Goal: Task Accomplishment & Management: Manage account settings

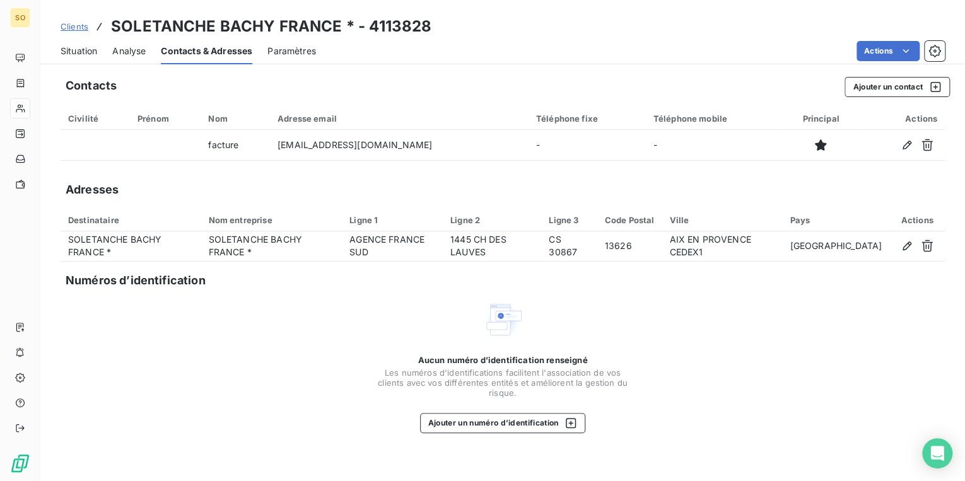
click at [92, 48] on span "Situation" at bounding box center [79, 51] width 37 height 13
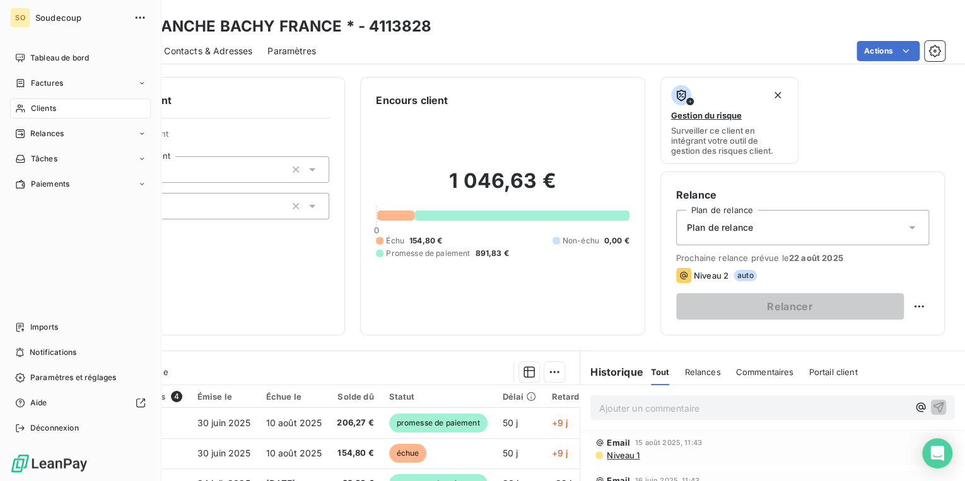
click at [30, 103] on div "Clients" at bounding box center [80, 108] width 141 height 20
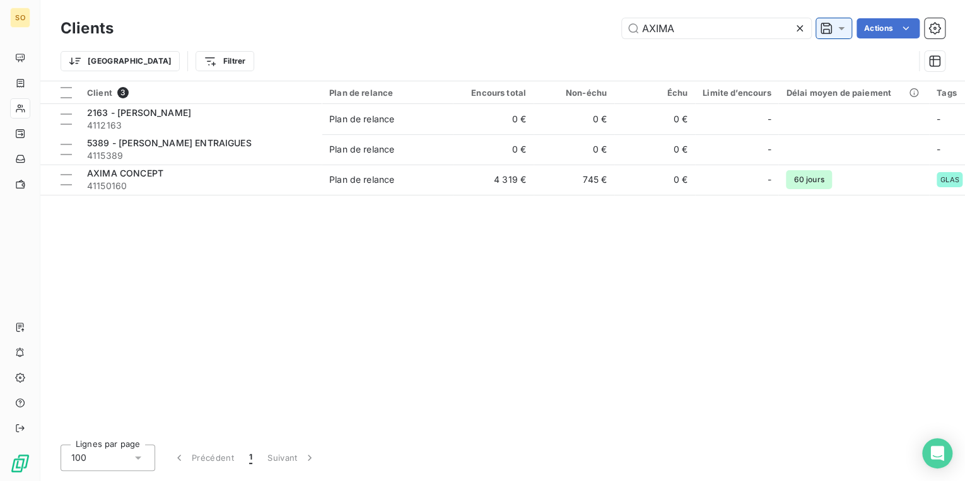
drag, startPoint x: 641, startPoint y: 24, endPoint x: 845, endPoint y: 23, distance: 204.4
click at [721, 23] on input "AXIMA" at bounding box center [716, 28] width 189 height 20
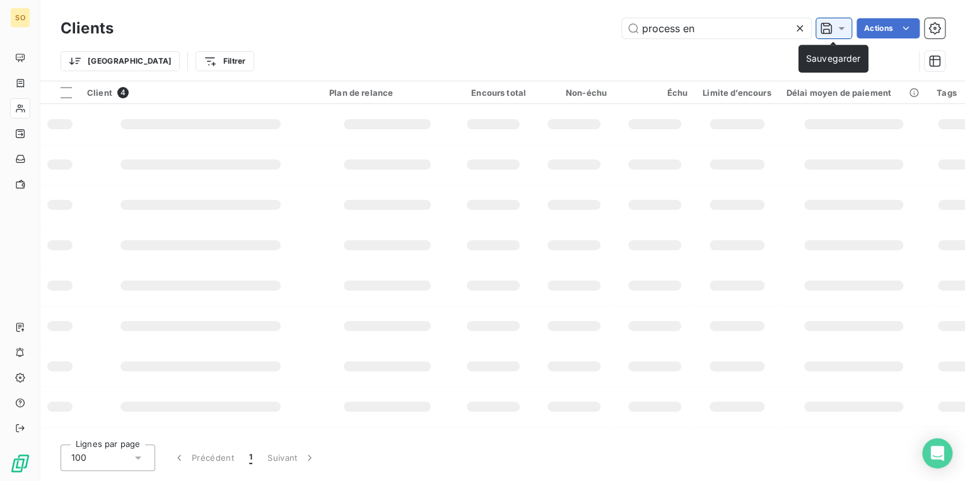
type input "process eng"
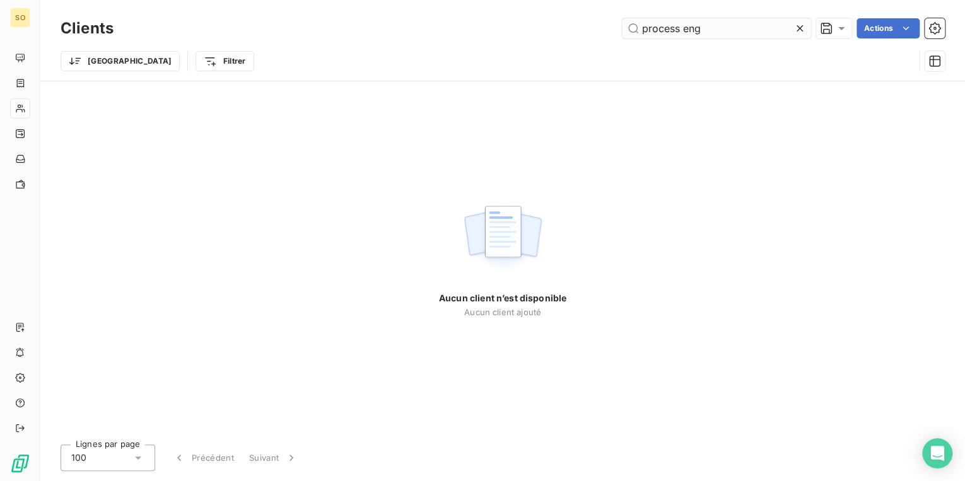
drag, startPoint x: 640, startPoint y: 28, endPoint x: 731, endPoint y: 24, distance: 90.3
click at [731, 24] on input "process eng" at bounding box center [716, 28] width 189 height 20
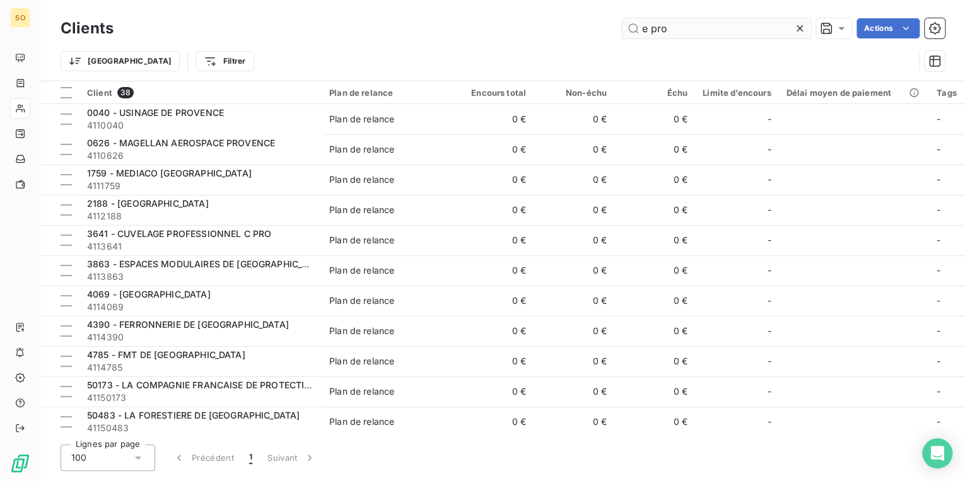
drag, startPoint x: 640, startPoint y: 35, endPoint x: 633, endPoint y: 37, distance: 7.8
click at [633, 37] on input "e pro" at bounding box center [716, 28] width 189 height 20
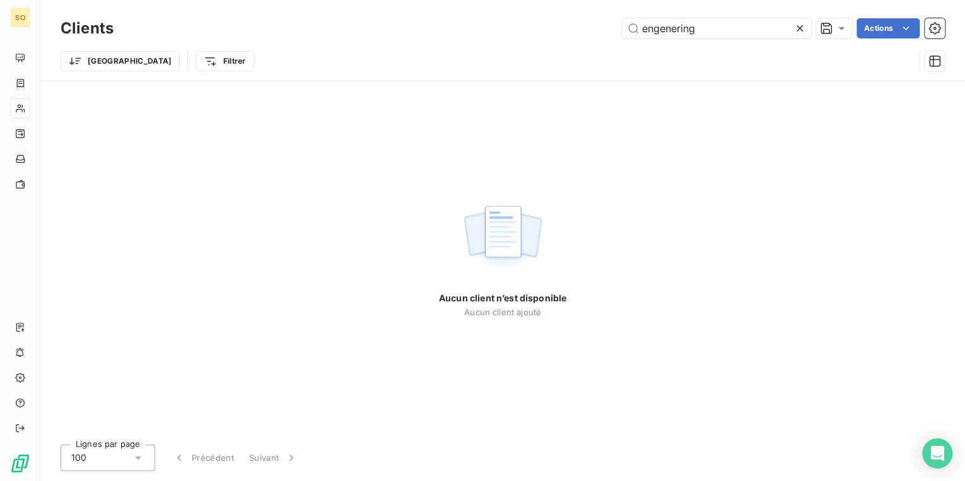
drag, startPoint x: 642, startPoint y: 27, endPoint x: 745, endPoint y: 9, distance: 103.7
click at [745, 9] on div "Clients engenering Actions Trier Filtrer" at bounding box center [502, 40] width 925 height 81
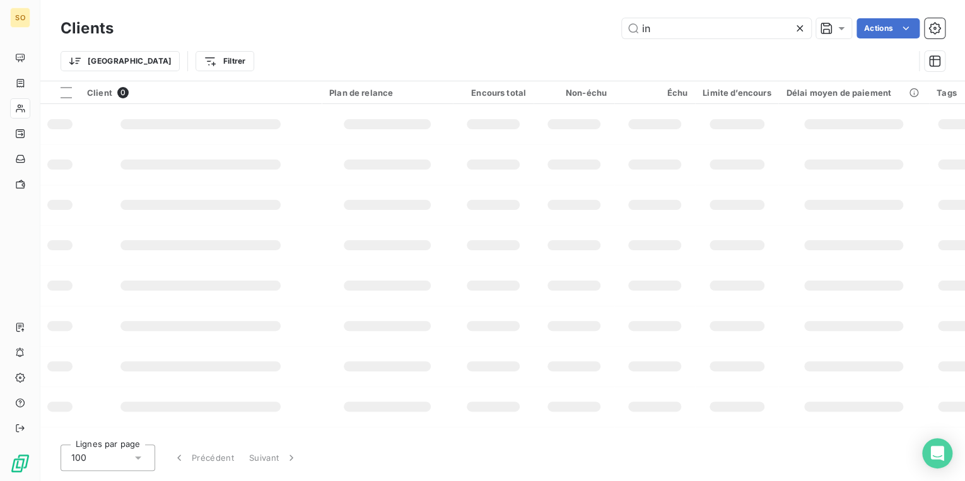
type input "i"
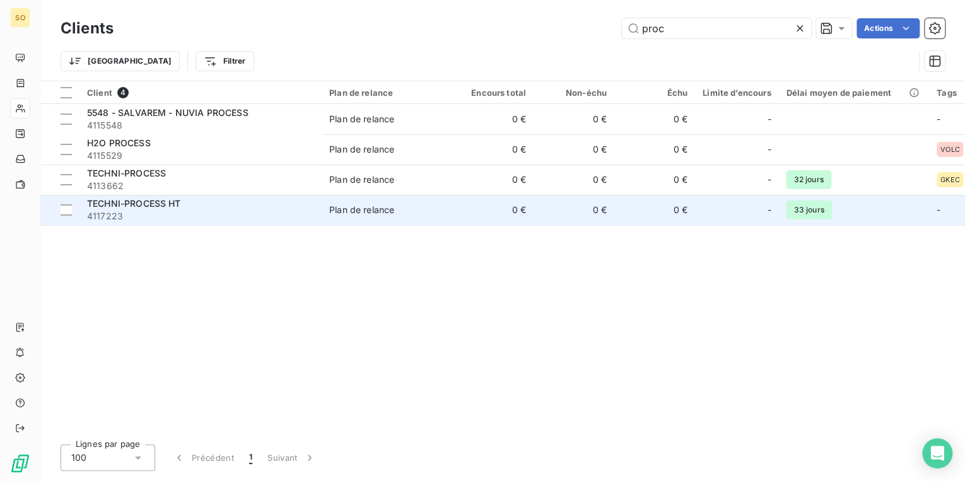
type input "proc"
click at [374, 199] on td "Plan de relance" at bounding box center [387, 210] width 131 height 30
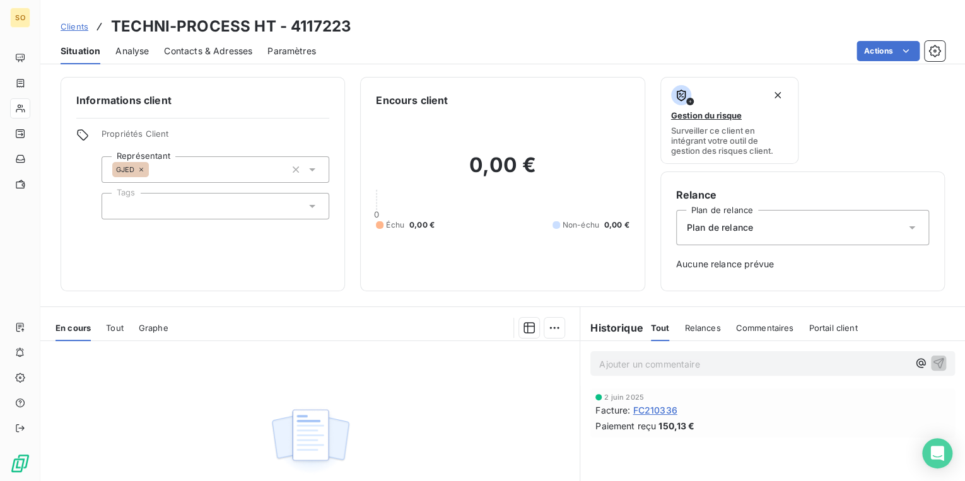
click at [76, 23] on span "Clients" at bounding box center [75, 26] width 28 height 10
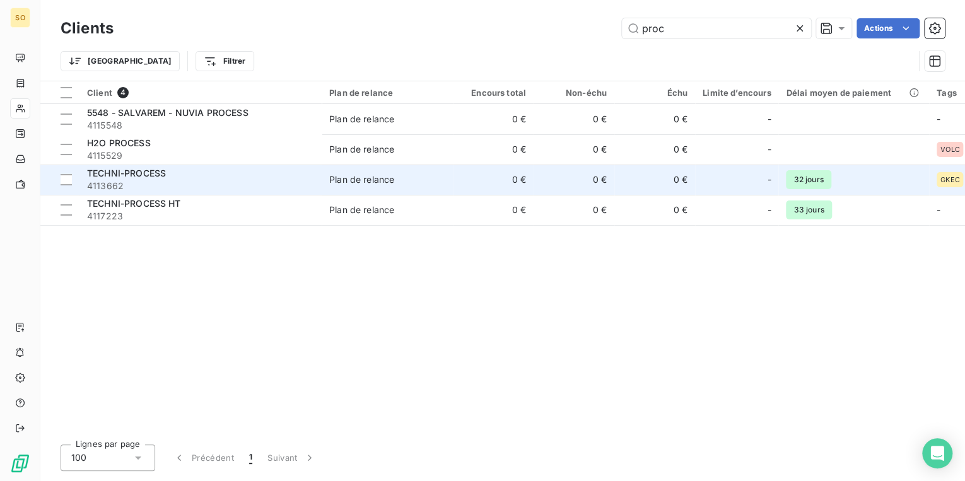
click at [203, 179] on div "TECHNI-PROCESS" at bounding box center [200, 173] width 227 height 13
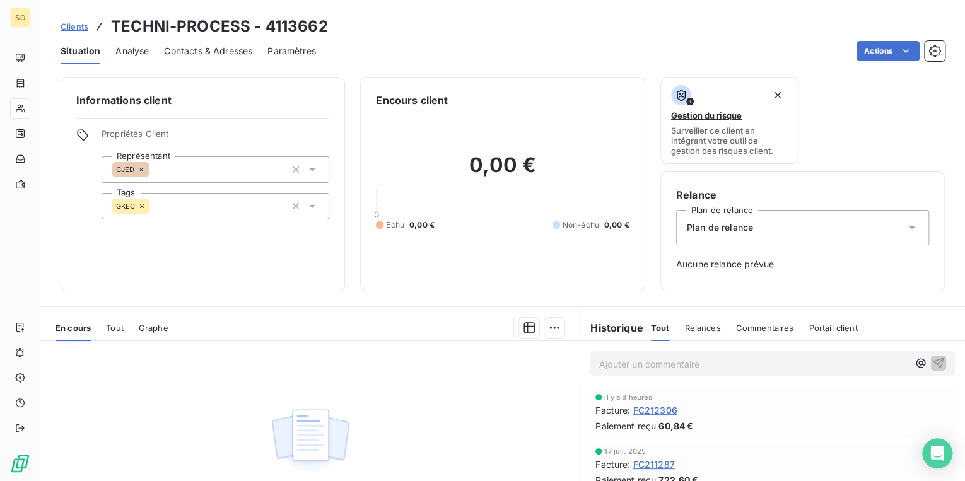
click at [73, 24] on span "Clients" at bounding box center [75, 26] width 28 height 10
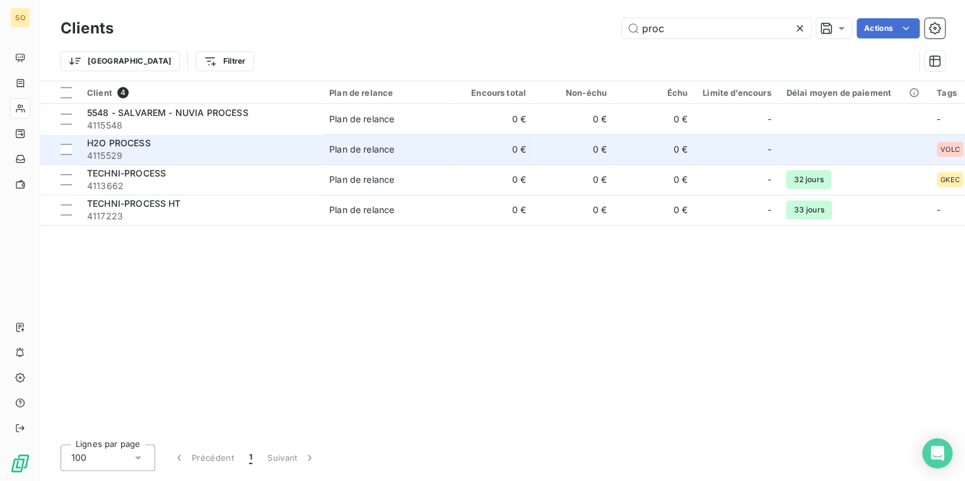
click at [132, 150] on span "4115529" at bounding box center [200, 156] width 227 height 13
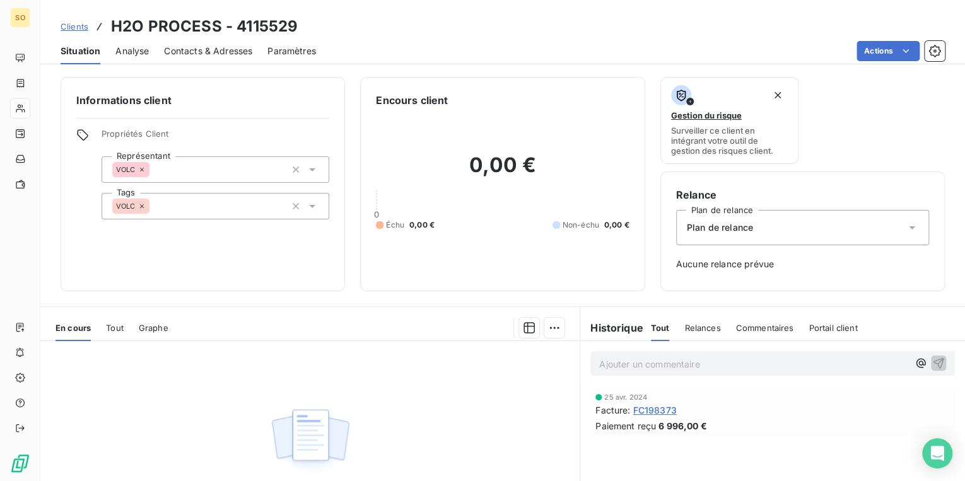
click at [81, 28] on span "Clients" at bounding box center [75, 26] width 28 height 10
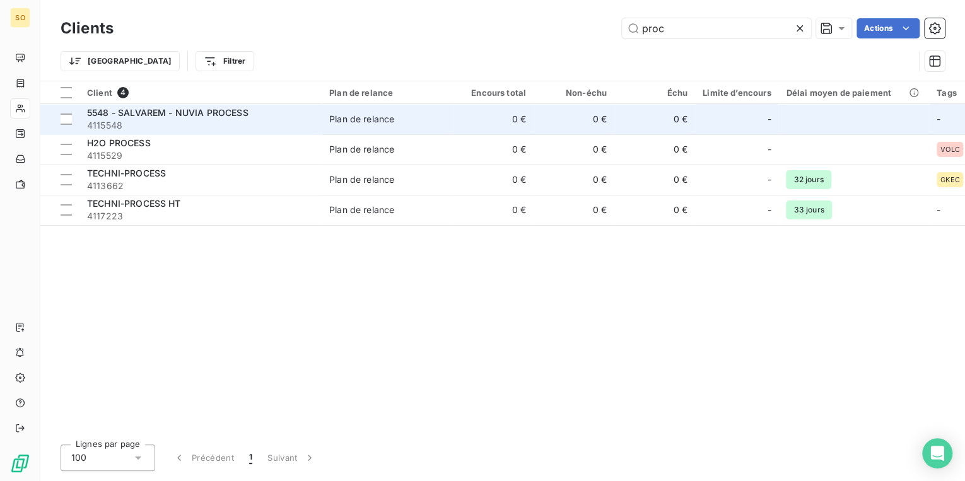
click at [232, 126] on span "4115548" at bounding box center [200, 125] width 227 height 13
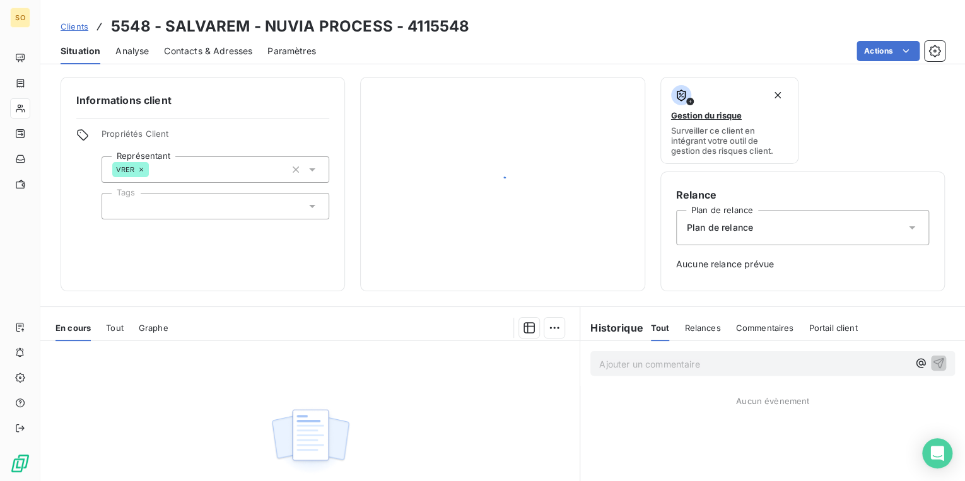
click at [68, 23] on span "Clients" at bounding box center [75, 26] width 28 height 10
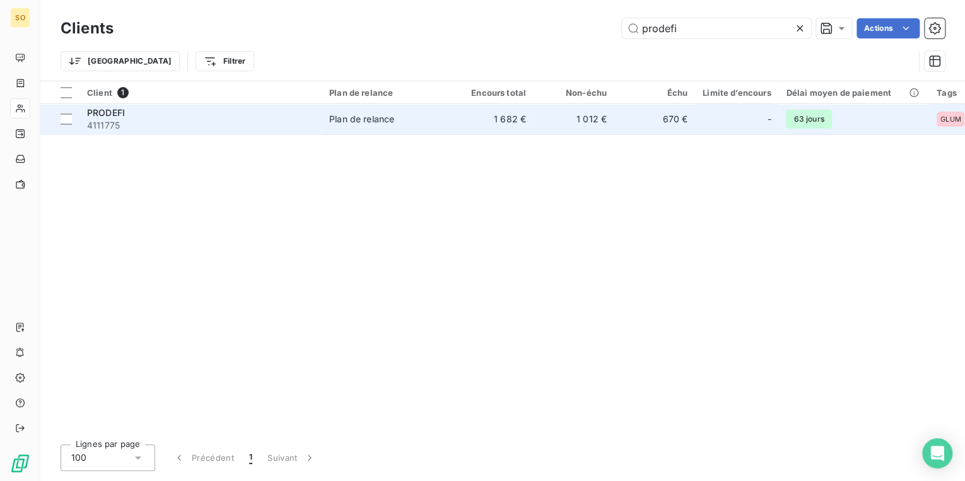
type input "prodefi"
click at [492, 124] on td "1 682 €" at bounding box center [493, 119] width 81 height 30
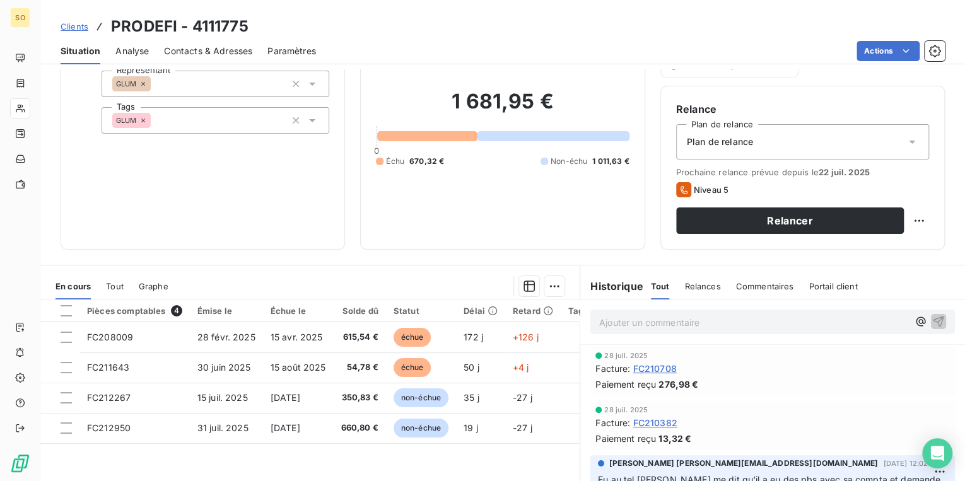
scroll to position [101, 0]
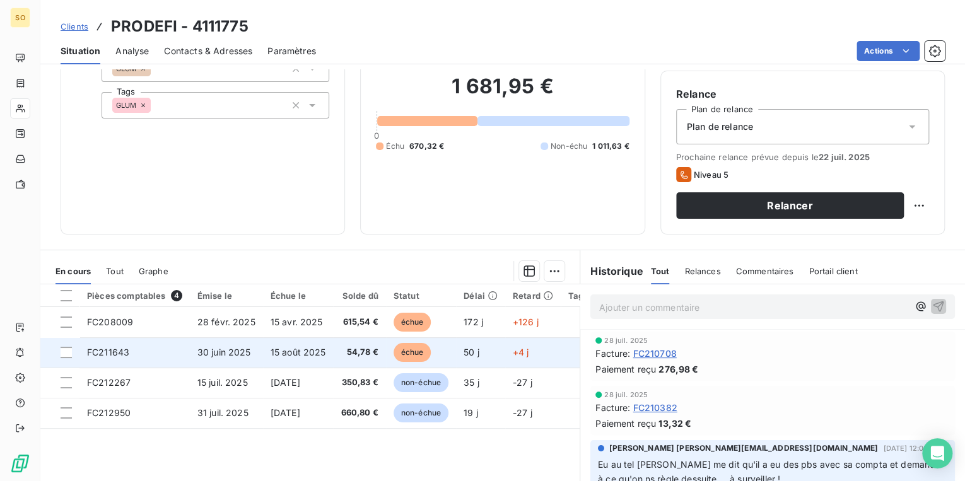
click at [407, 348] on span "échue" at bounding box center [413, 352] width 38 height 19
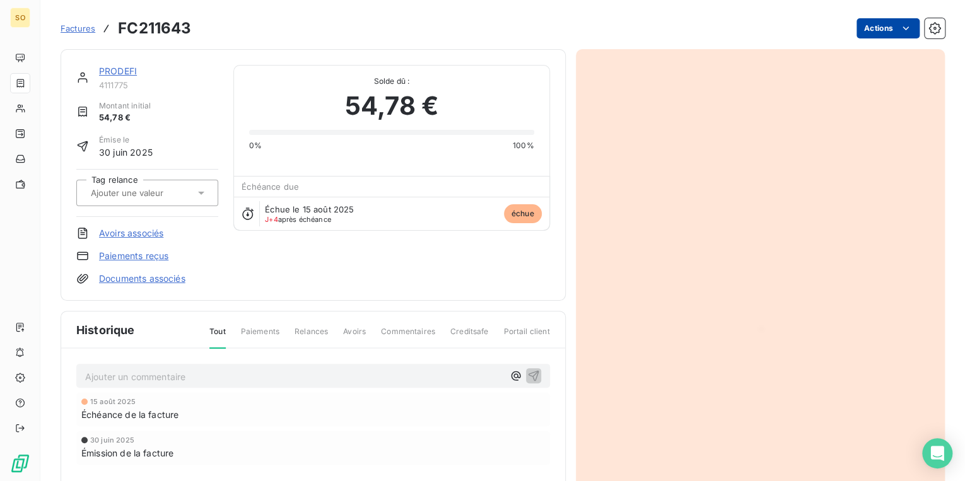
click at [862, 30] on html "SO Factures FC211643 Actions PRODEFI 4111775 Montant initial 54,78 € Émise le […" at bounding box center [482, 240] width 965 height 481
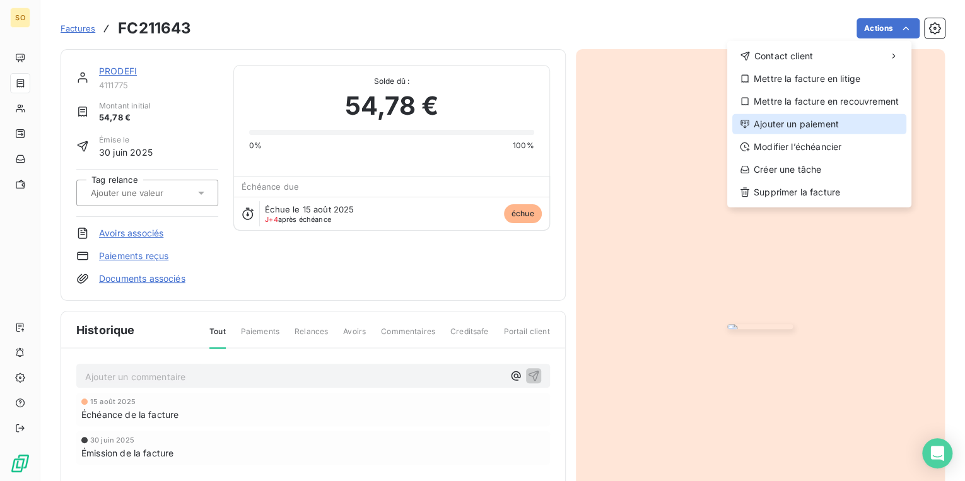
click at [789, 124] on div "Ajouter un paiement" at bounding box center [820, 124] width 174 height 20
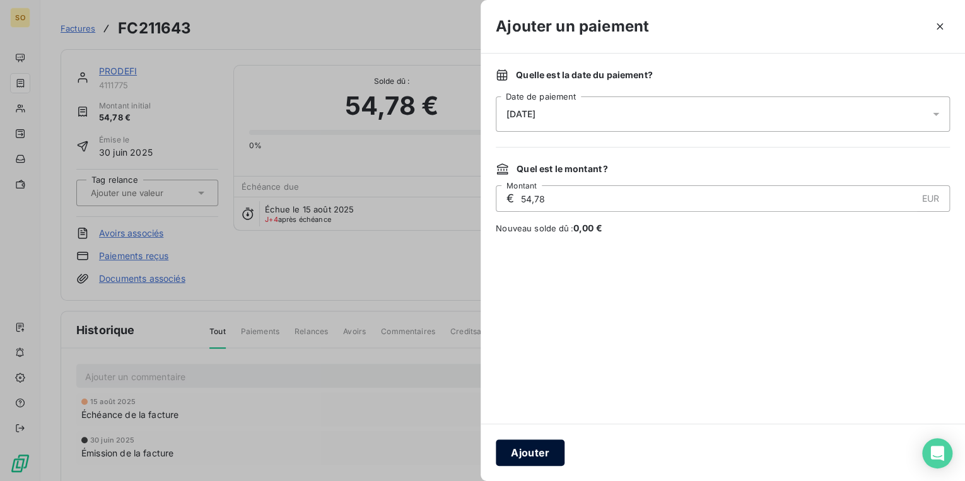
click at [548, 464] on button "Ajouter" at bounding box center [530, 453] width 69 height 26
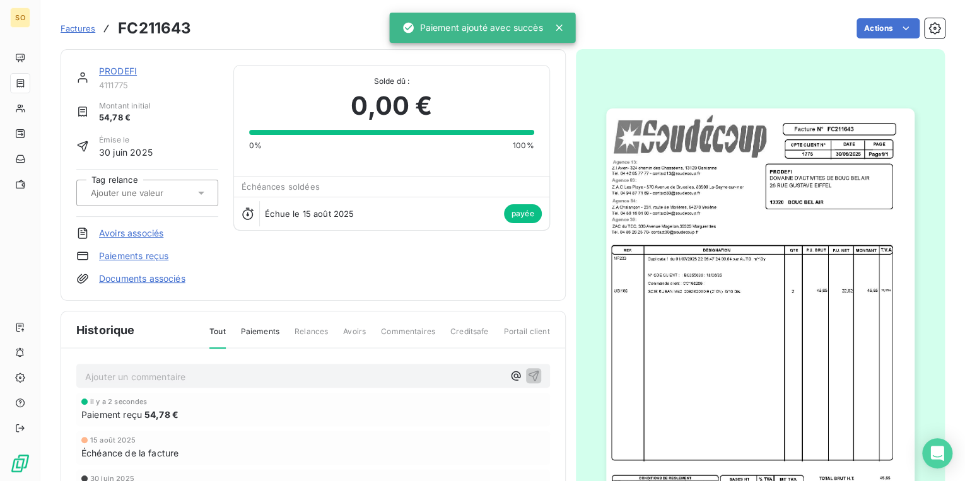
click at [110, 68] on link "PRODEFI" at bounding box center [118, 71] width 38 height 11
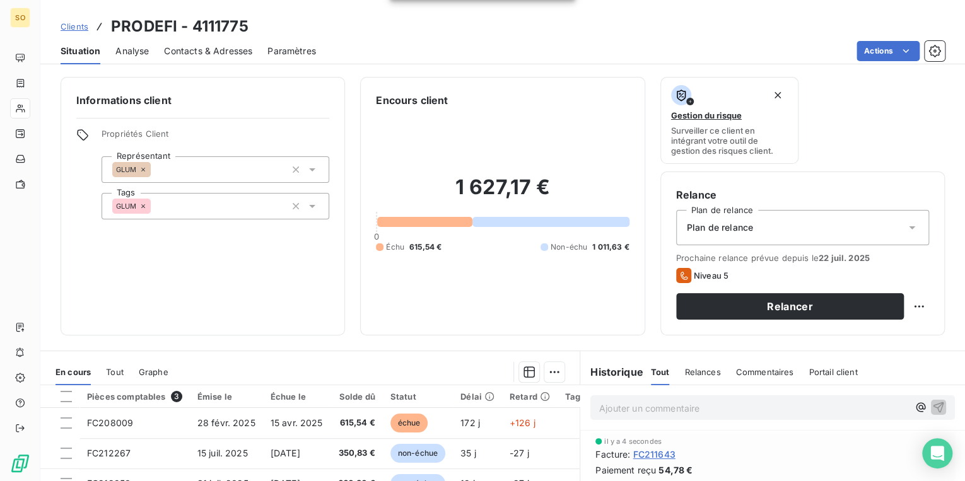
click at [657, 408] on p "Ajouter un commentaire ﻿" at bounding box center [753, 409] width 309 height 16
